Goal: Find contact information: Find contact information

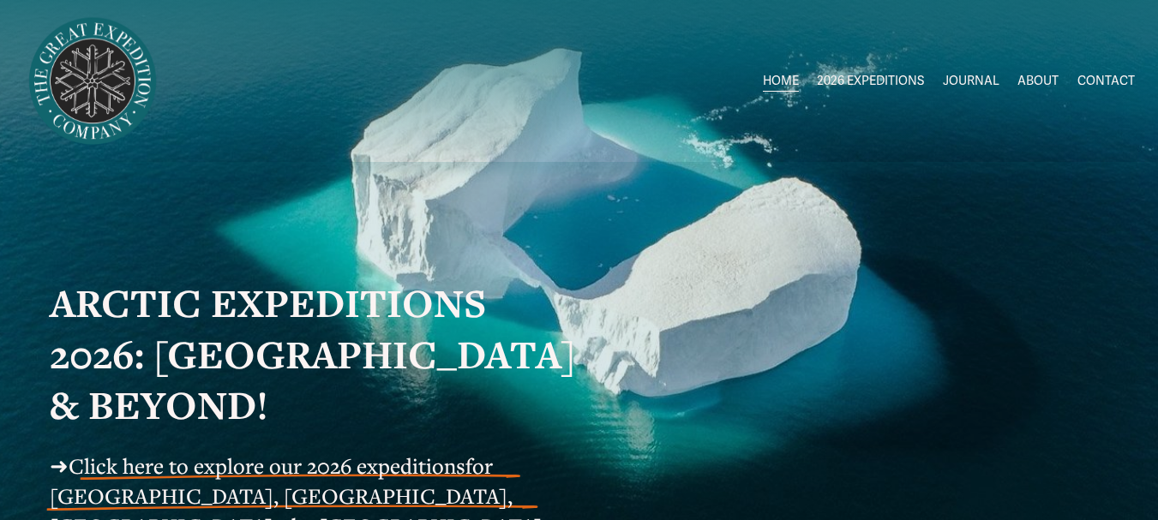
click at [1044, 80] on link "ABOUT" at bounding box center [1038, 81] width 41 height 25
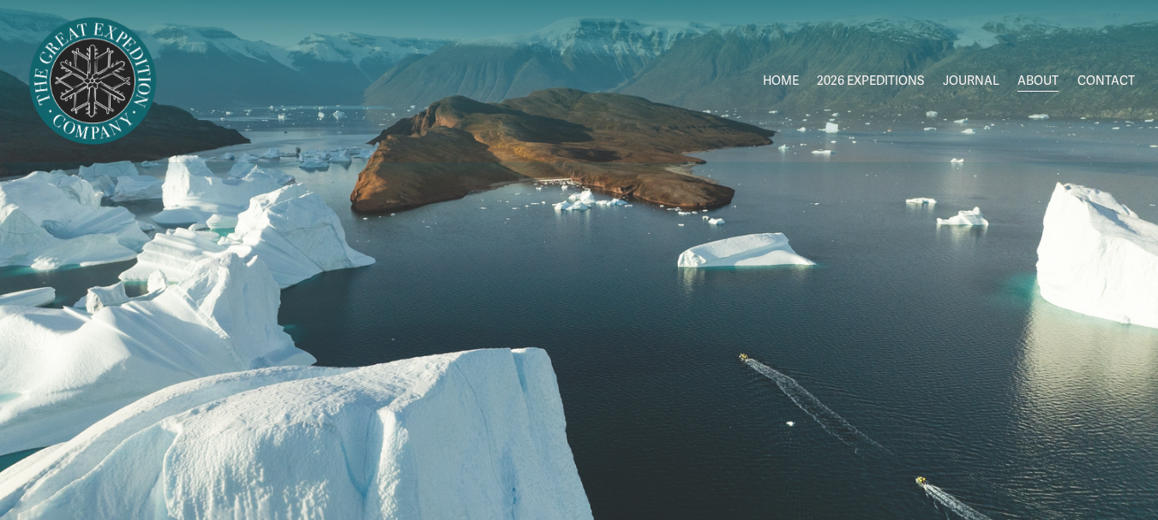
click at [1094, 81] on link "CONTACT" at bounding box center [1106, 81] width 57 height 25
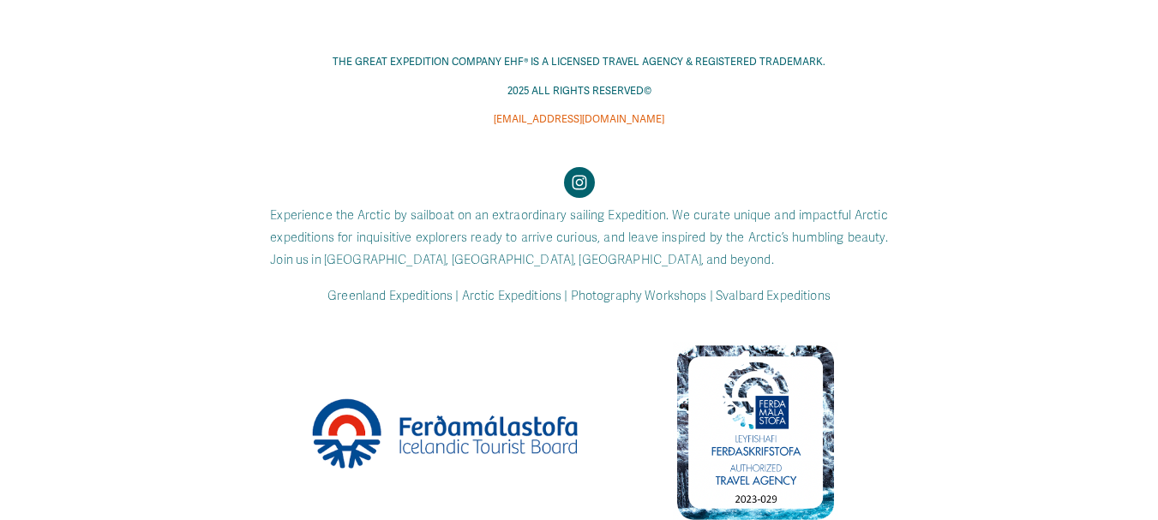
scroll to position [1422, 0]
